Goal: Task Accomplishment & Management: Use online tool/utility

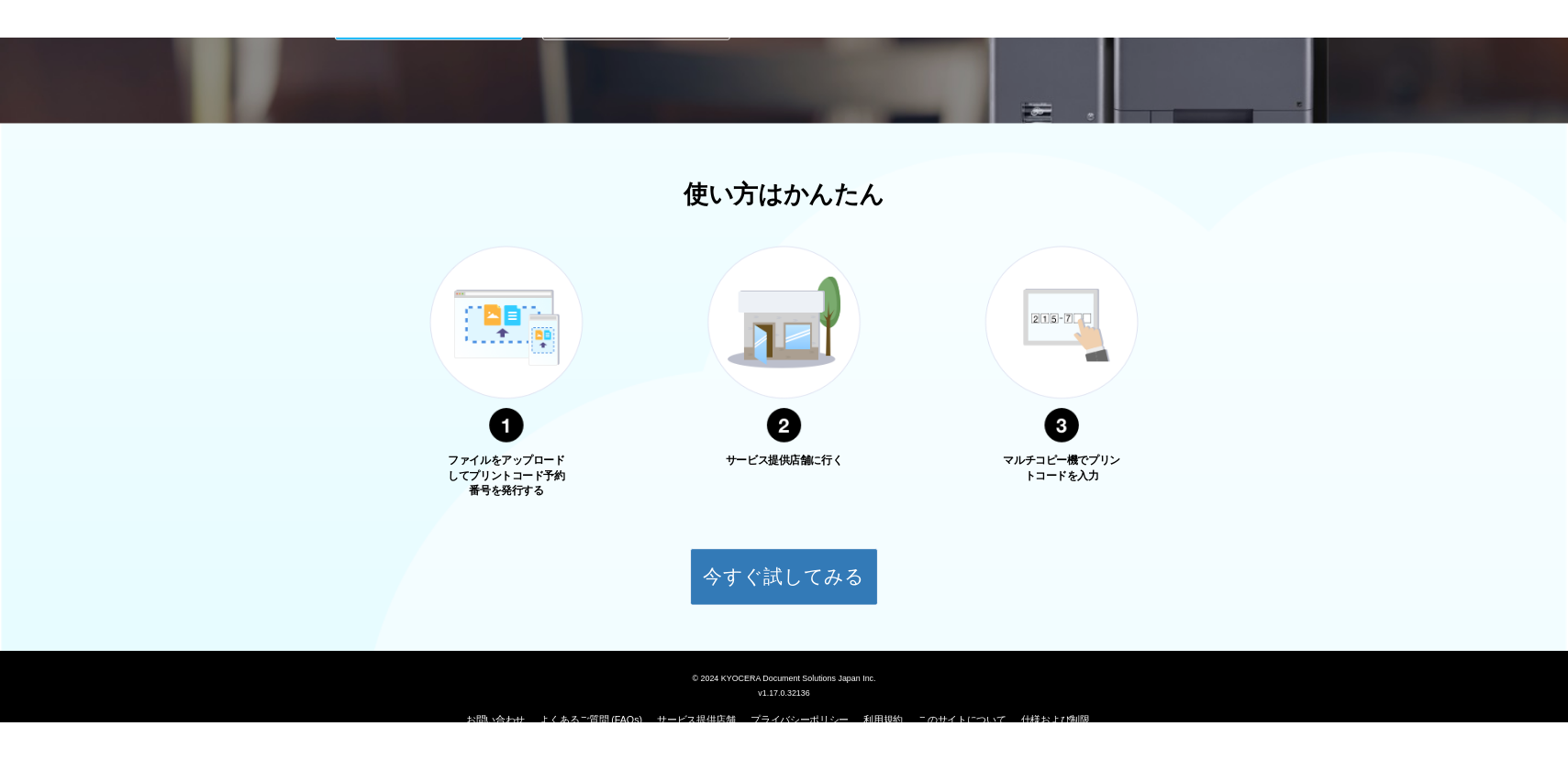
scroll to position [534, 0]
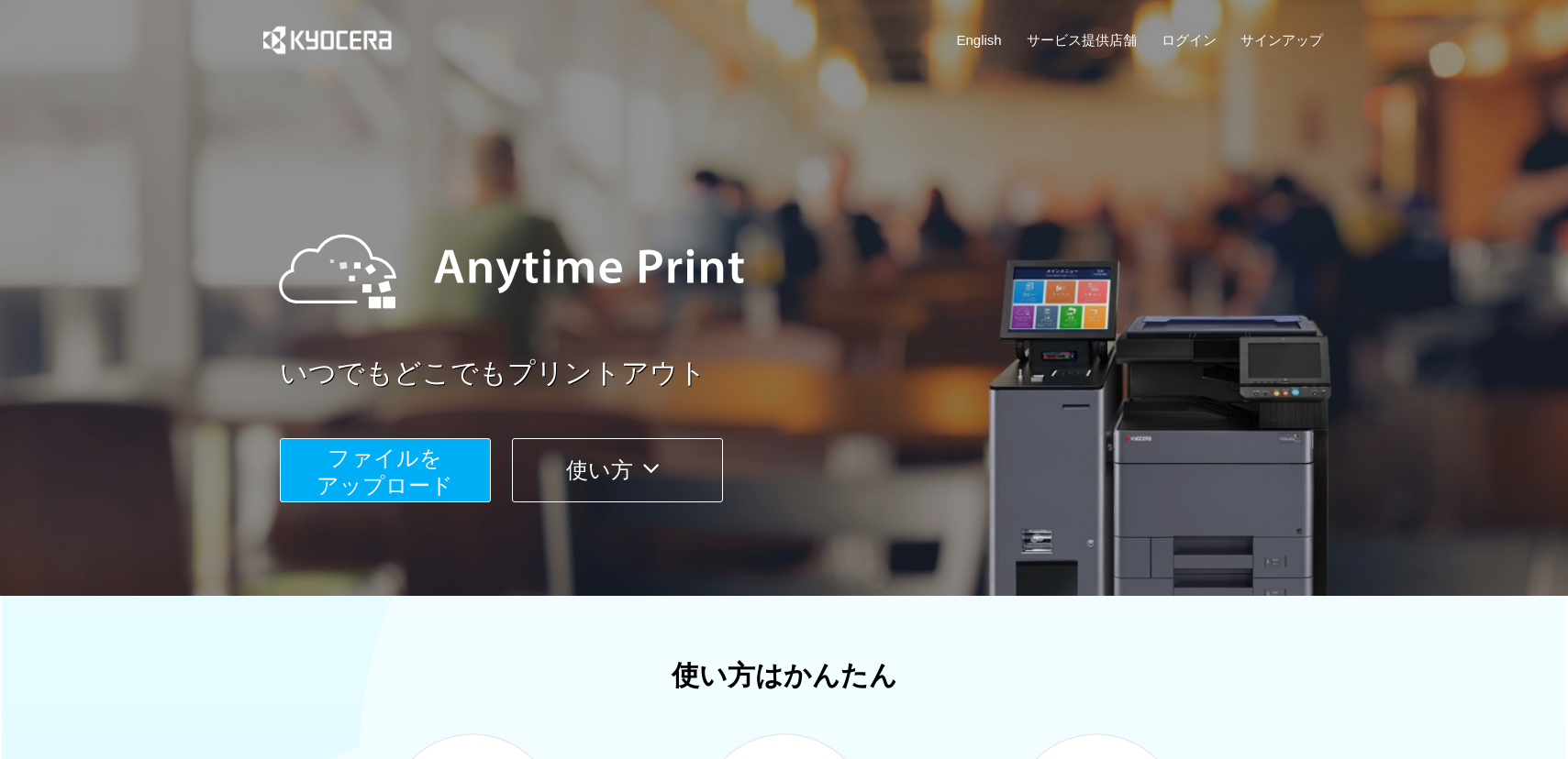
click at [369, 474] on span "ファイルを ​​アップロード" at bounding box center [384, 471] width 136 height 52
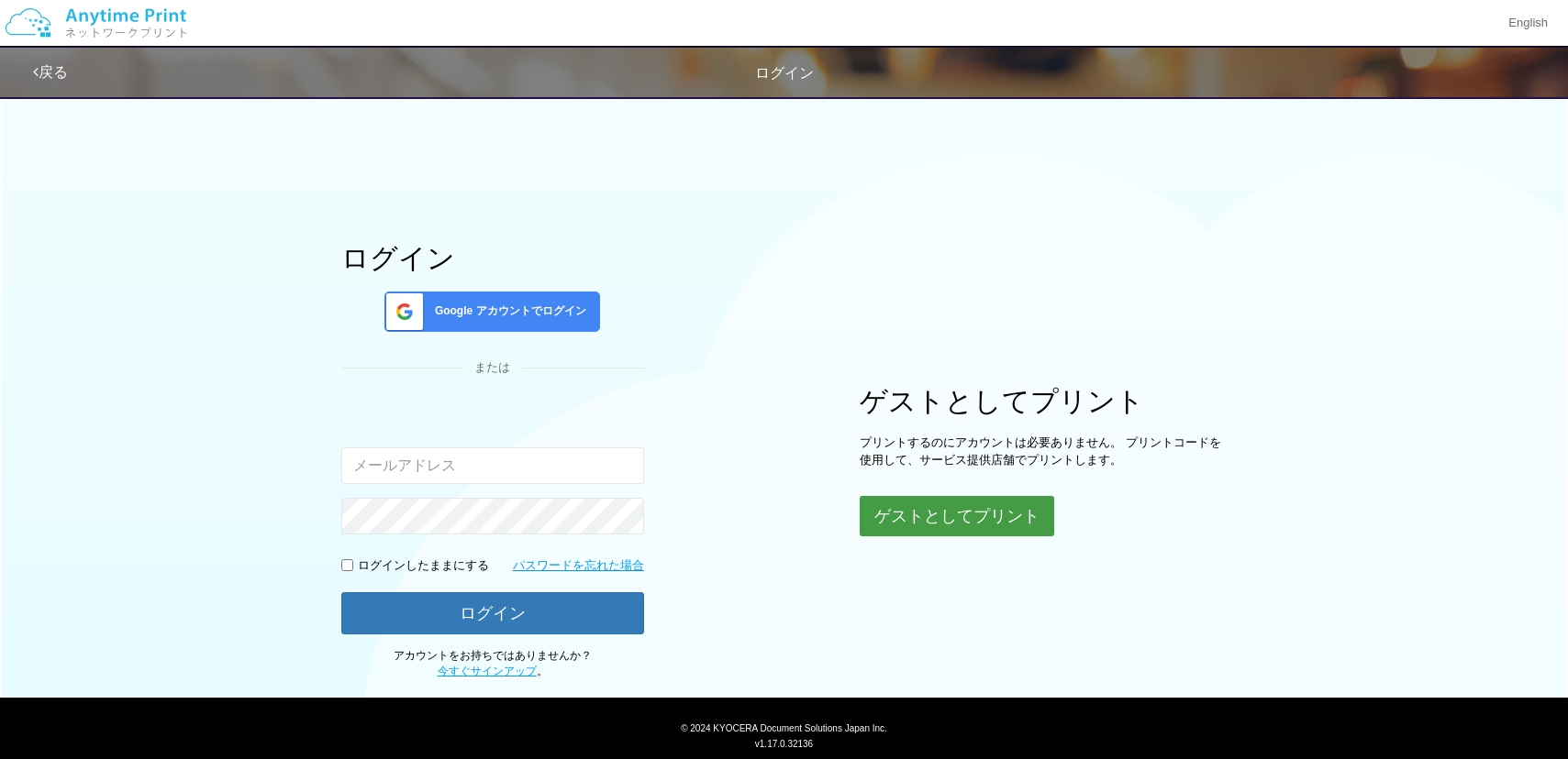
click at [1017, 527] on button "ゲストとしてプリント" at bounding box center [957, 516] width 195 height 40
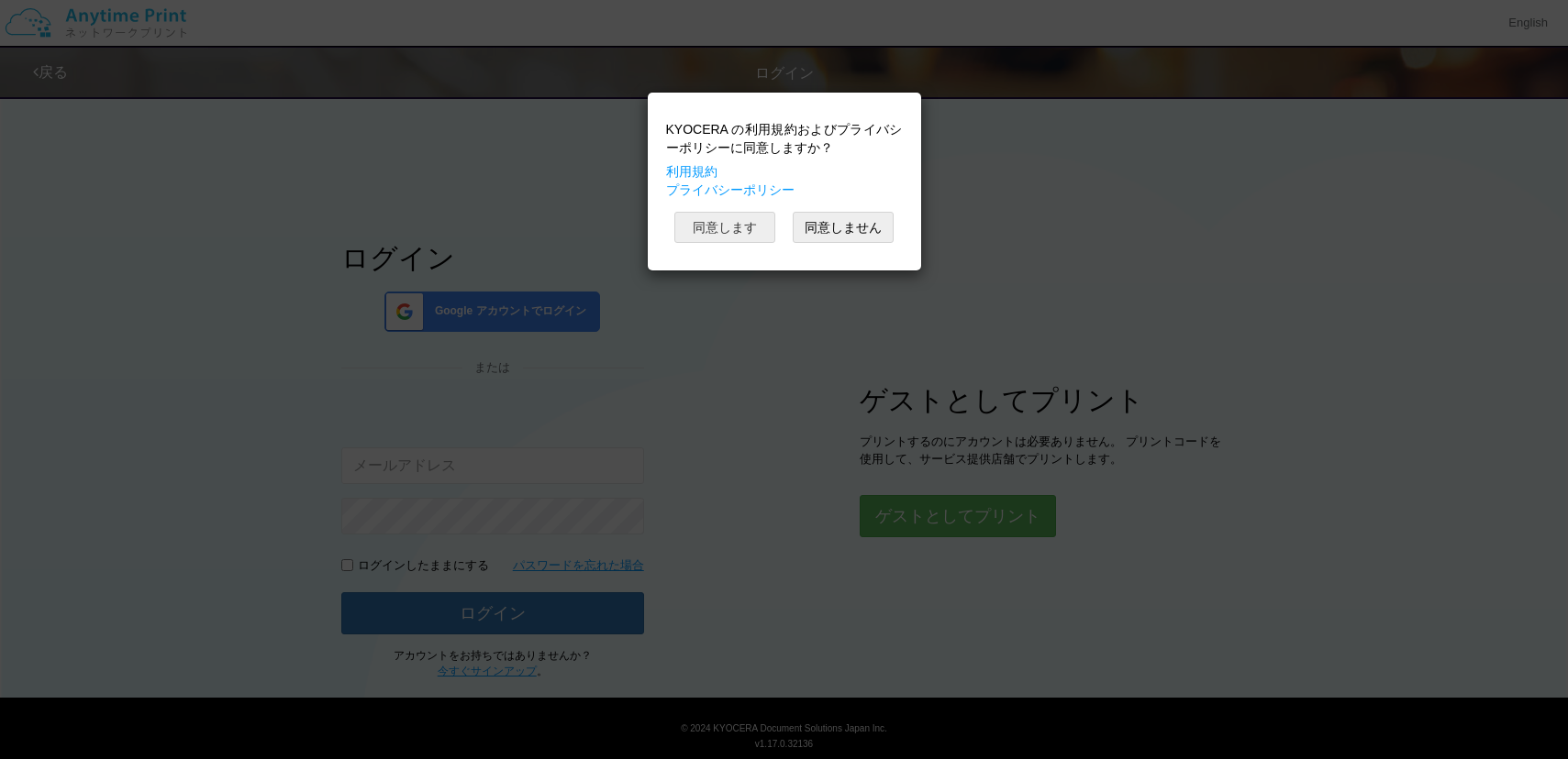
click at [729, 220] on button "同意します" at bounding box center [725, 227] width 101 height 31
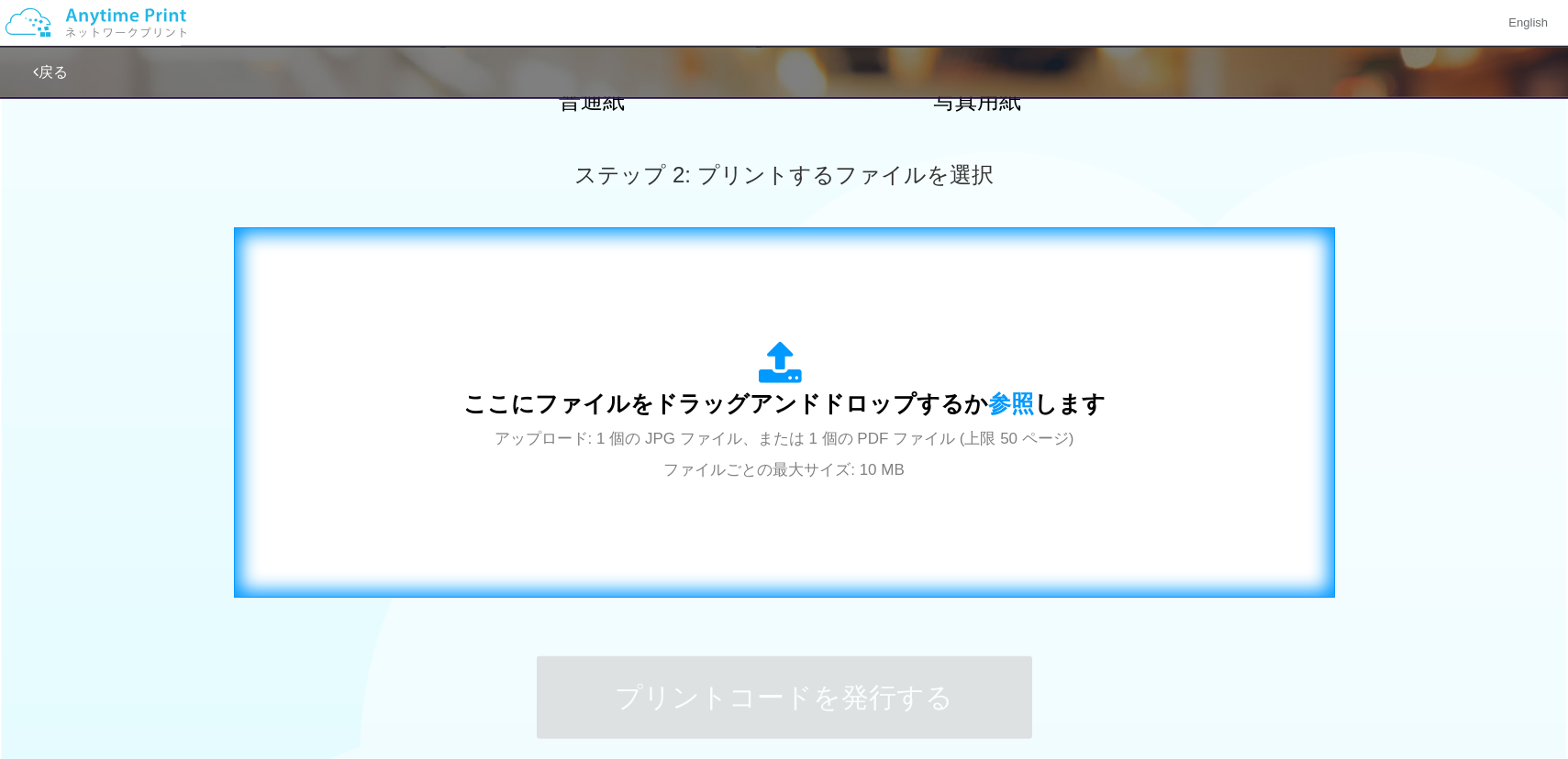
scroll to position [636, 0]
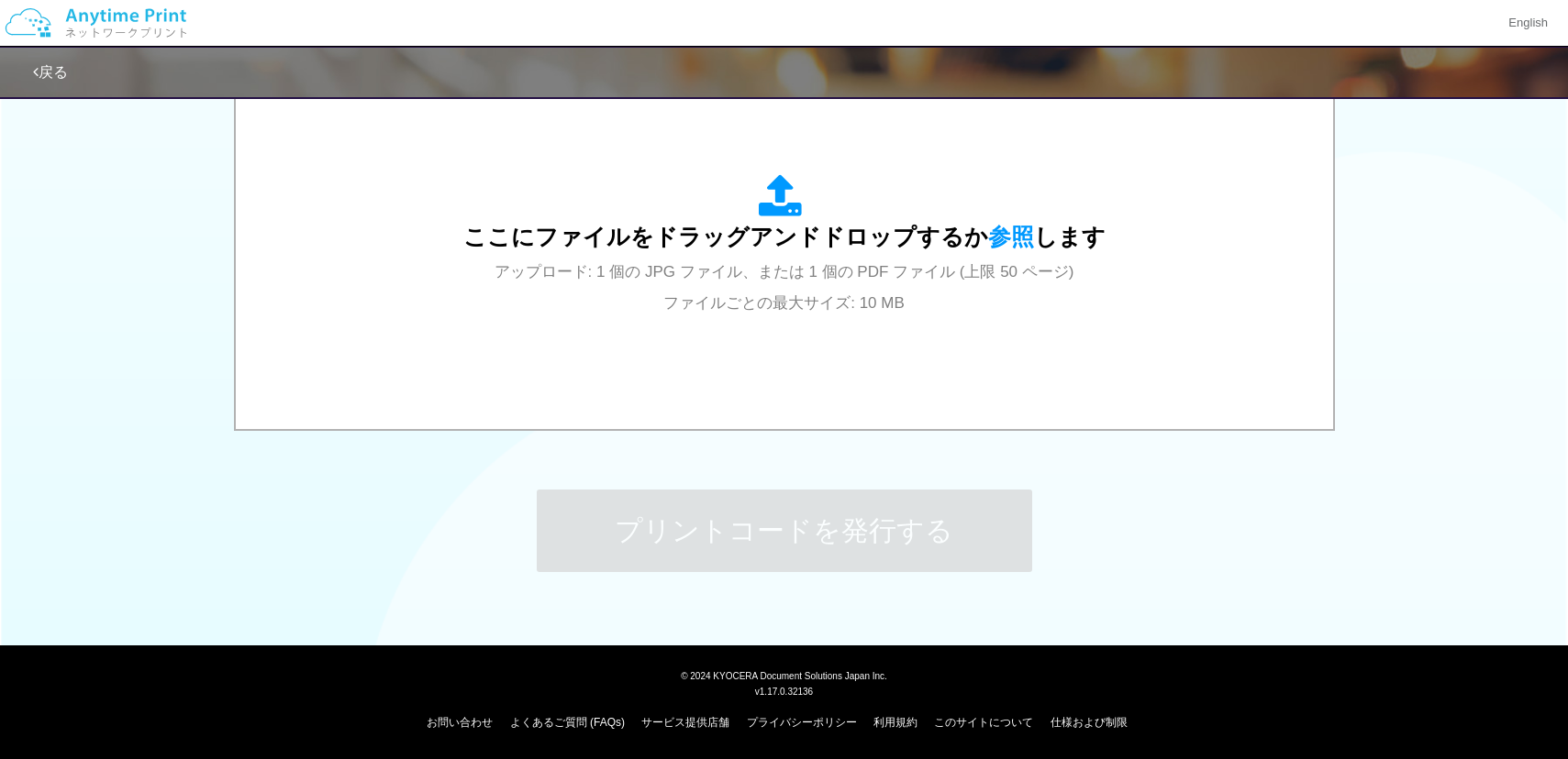
click at [449, 597] on div "ステップ 1: 用紙の種類を選択 普通紙 写真用紙 普通紙 写真用紙 previous next slide 1 of 2 comma.current.act…" at bounding box center [784, 39] width 1568 height 1177
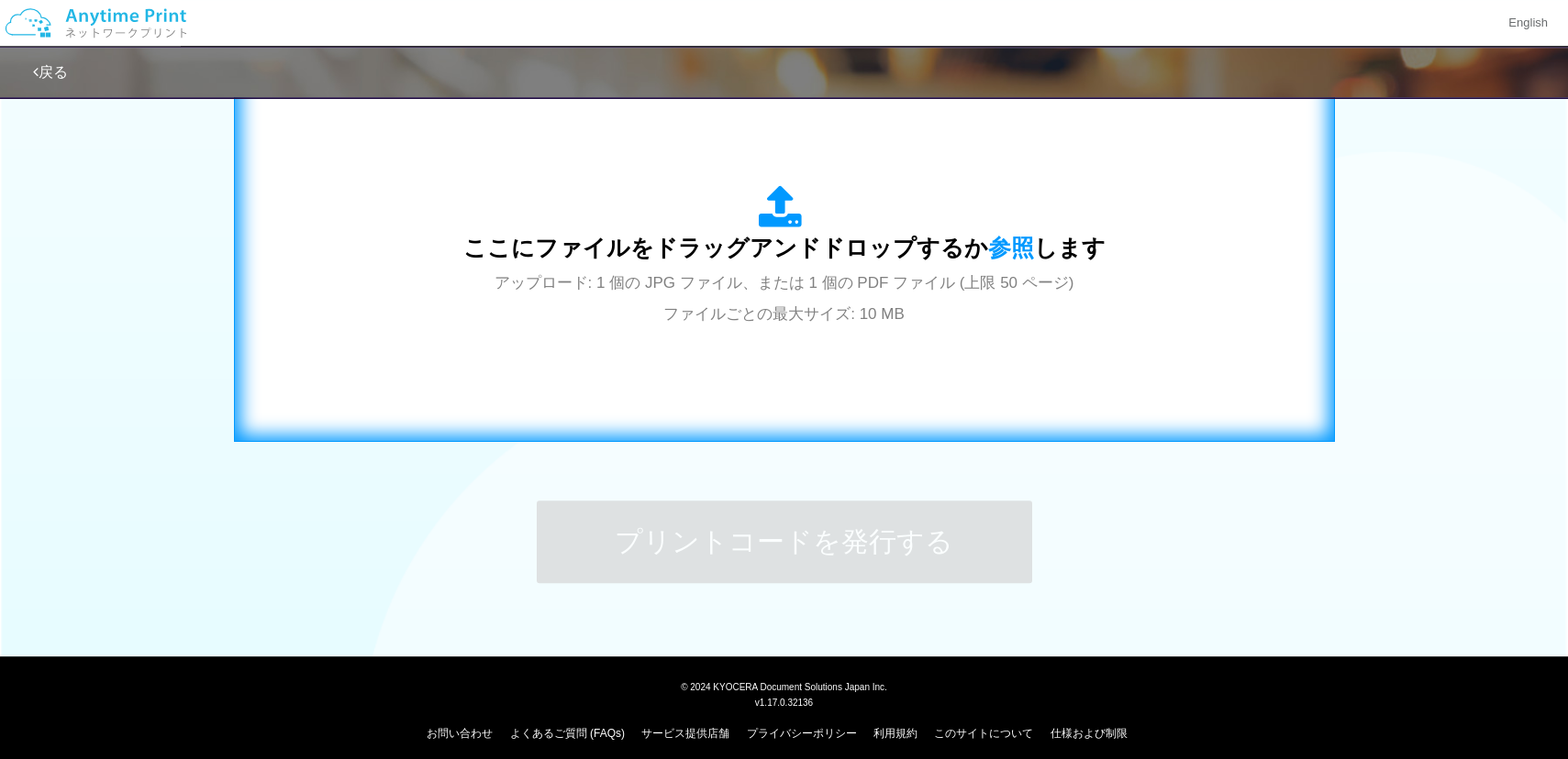
scroll to position [503, 0]
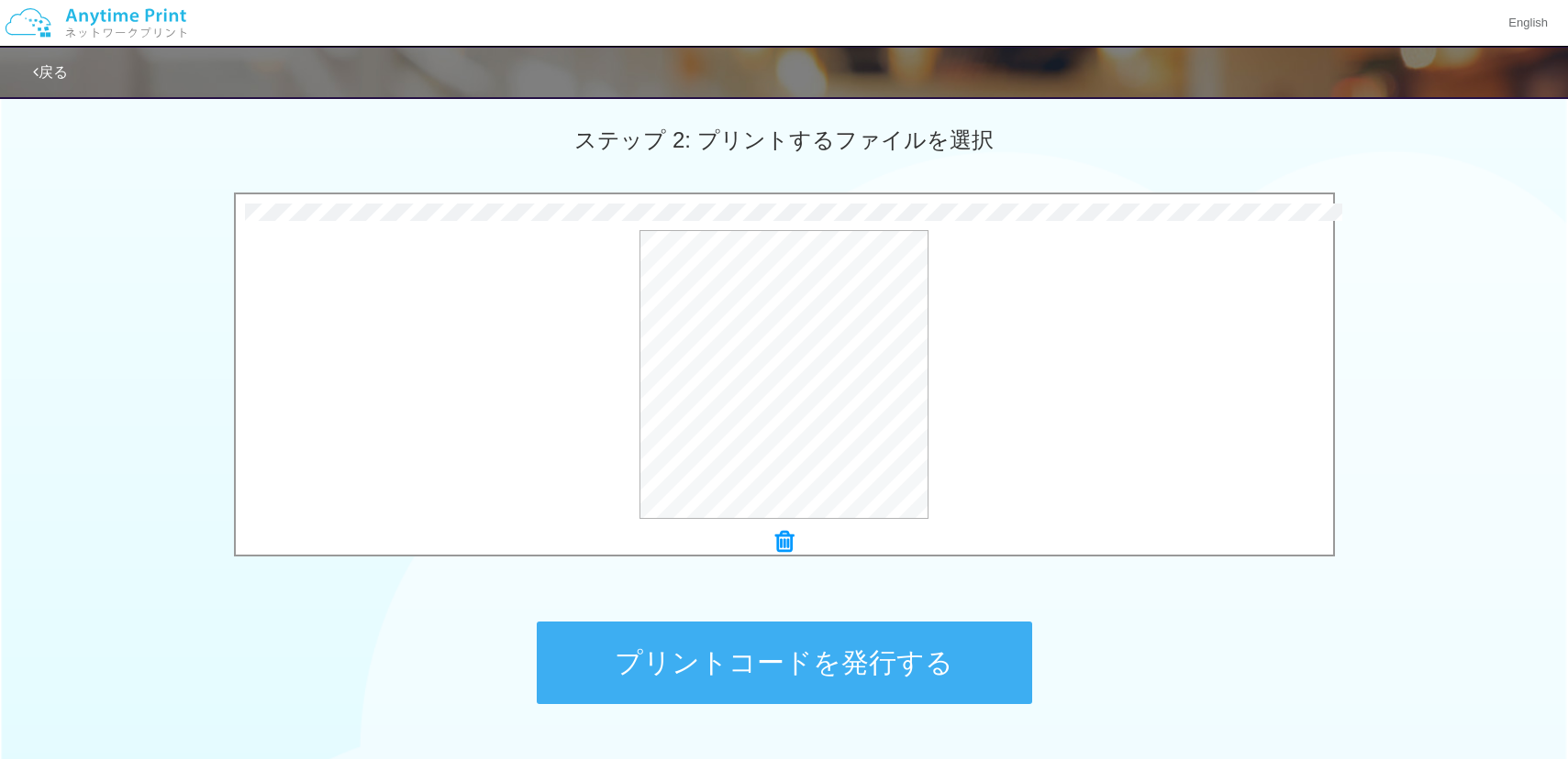
click at [434, 615] on div "ステップ 1: 用紙の種類を選択 普通紙 写真用紙 普通紙 写真用紙 previous next slide 1 of 2 comma.current.act…" at bounding box center [784, 171] width 1568 height 1177
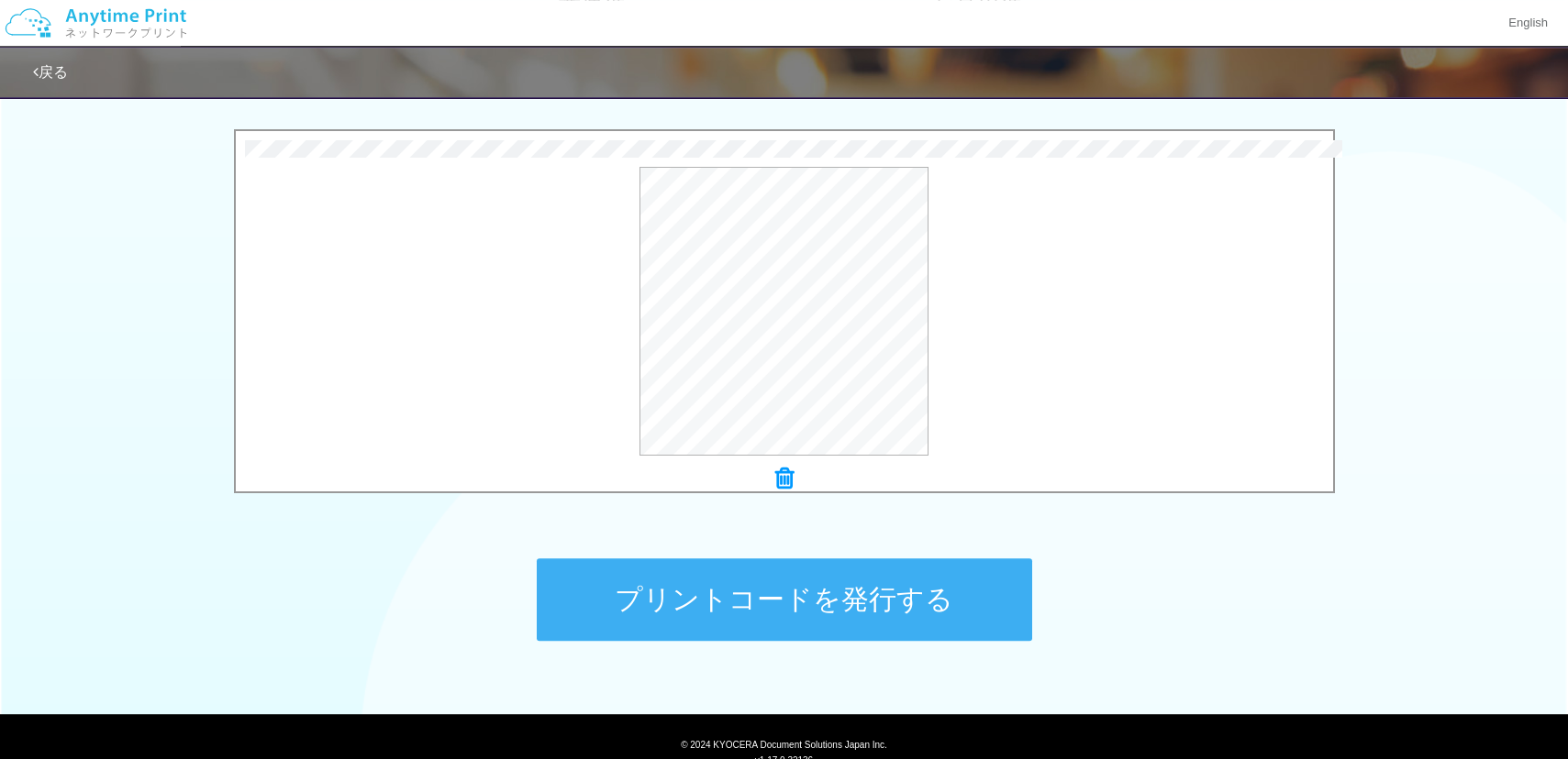
scroll to position [636, 0]
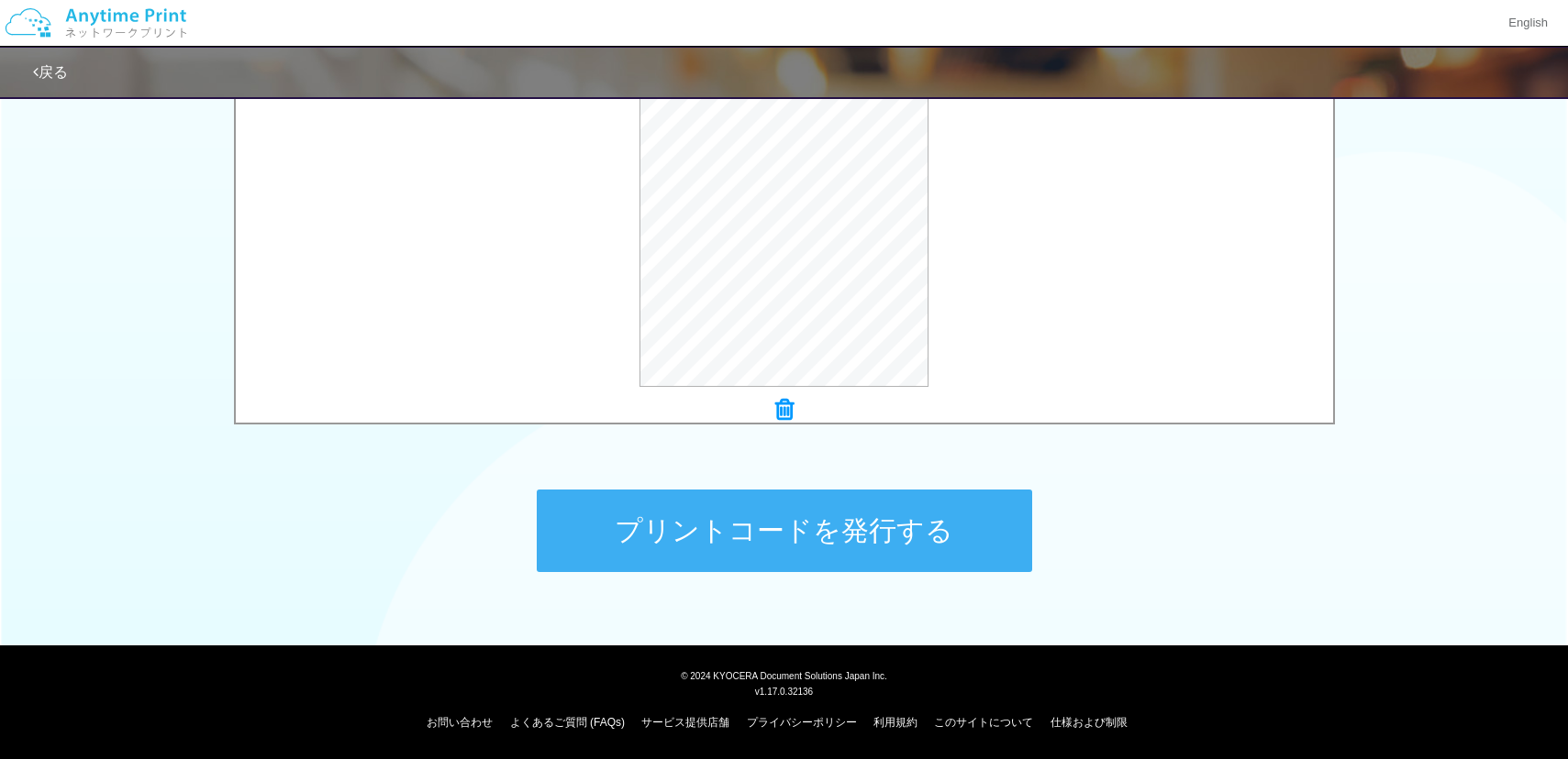
click at [782, 524] on button "プリントコードを発行する" at bounding box center [784, 531] width 495 height 83
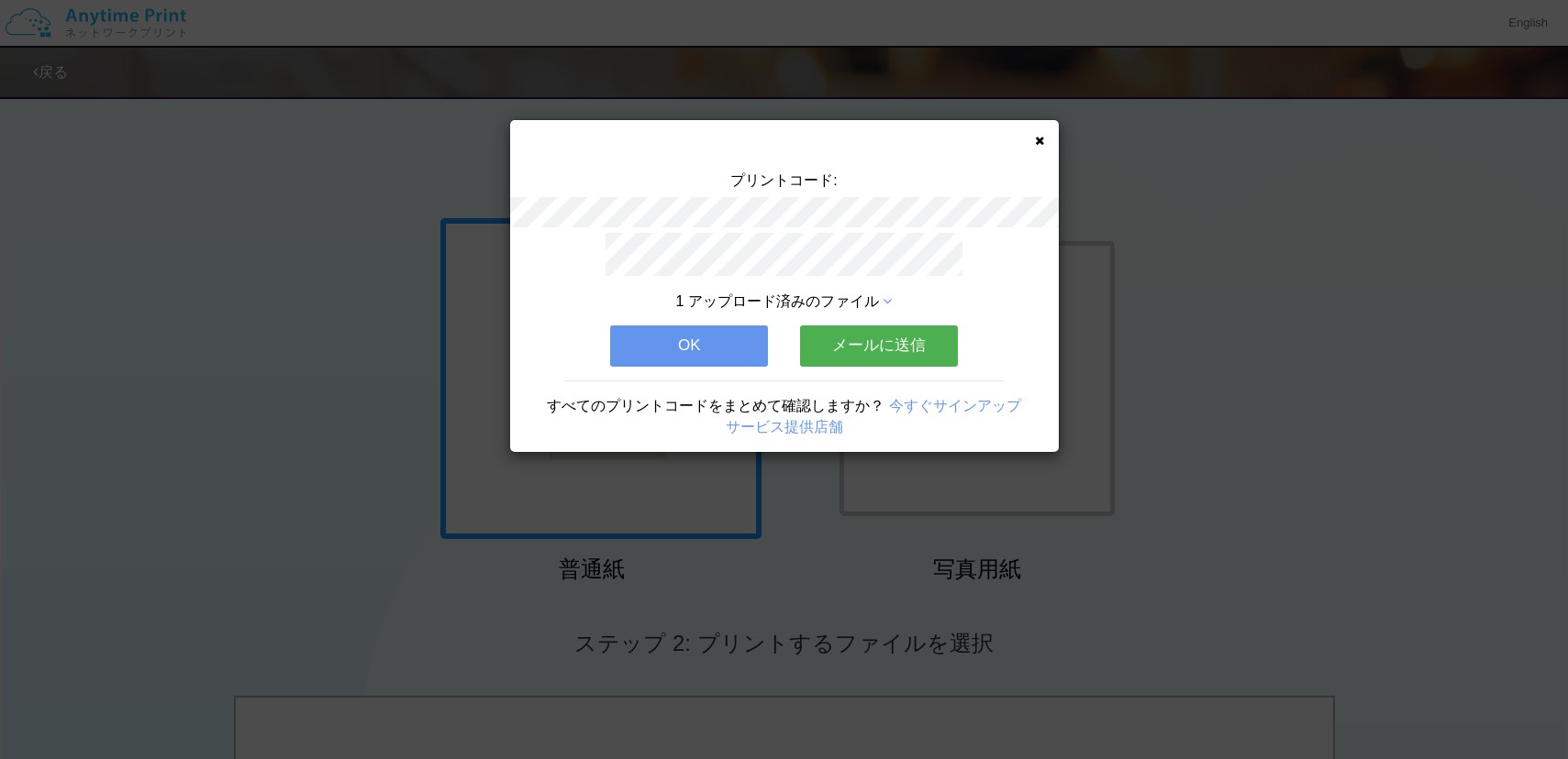
click at [683, 333] on button "OK" at bounding box center [689, 345] width 157 height 40
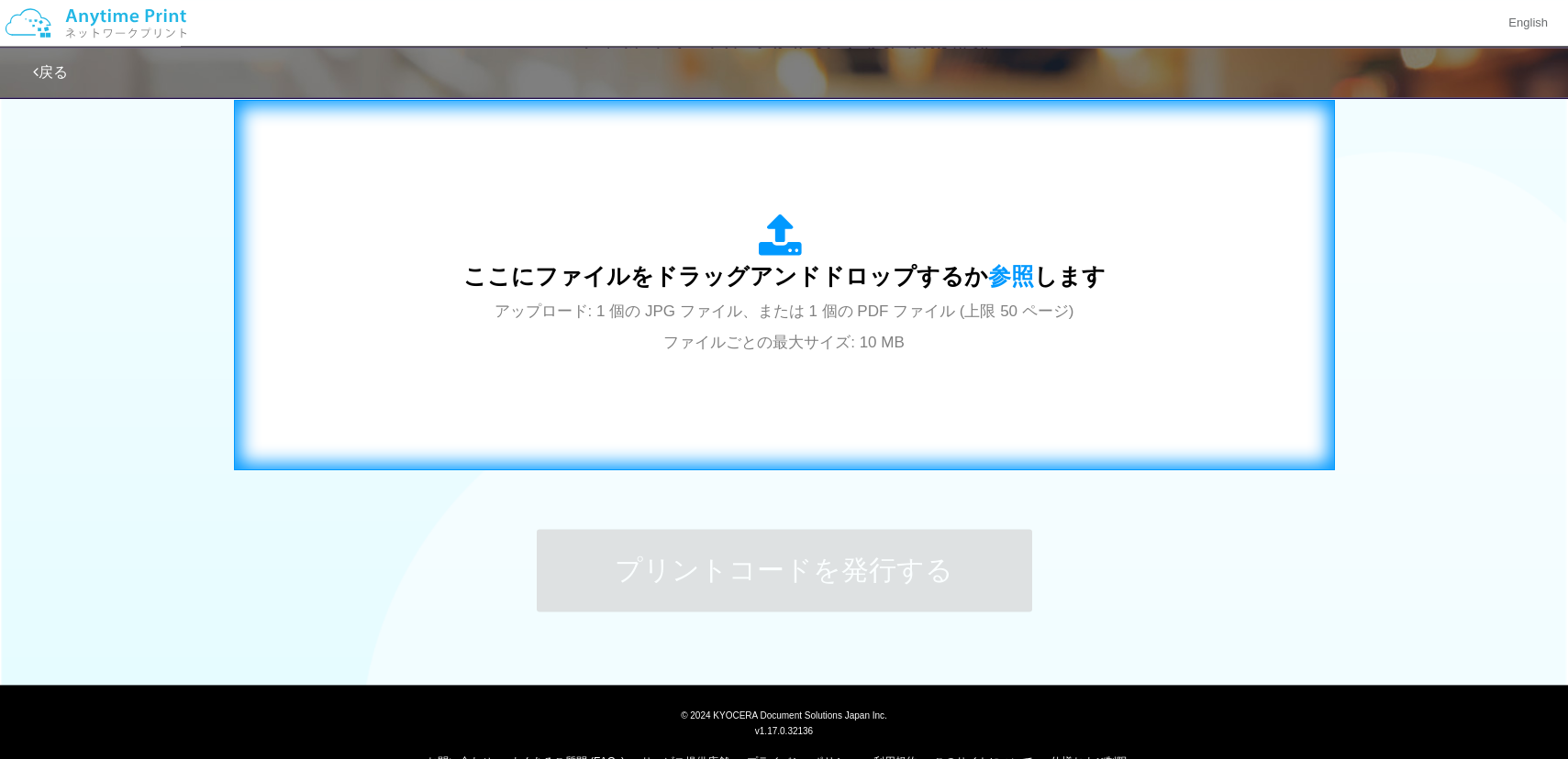
scroll to position [636, 0]
